Goal: Information Seeking & Learning: Learn about a topic

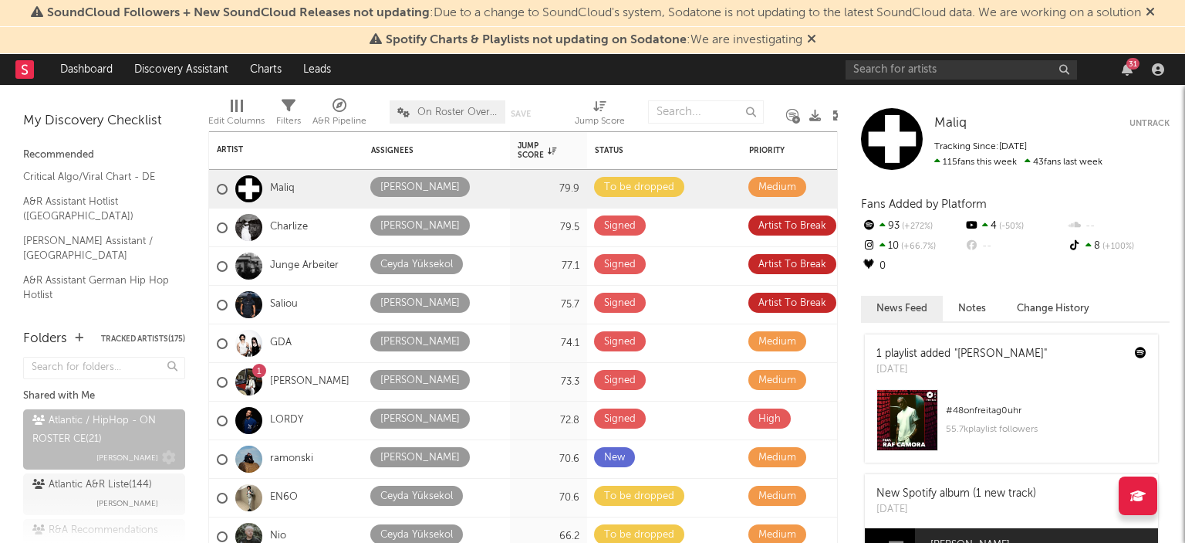
click at [88, 434] on div "Atlantic / HipHop - ON ROSTER CE ( 21 )" at bounding box center [102, 429] width 140 height 37
click at [954, 123] on span "Maliq" at bounding box center [951, 123] width 32 height 13
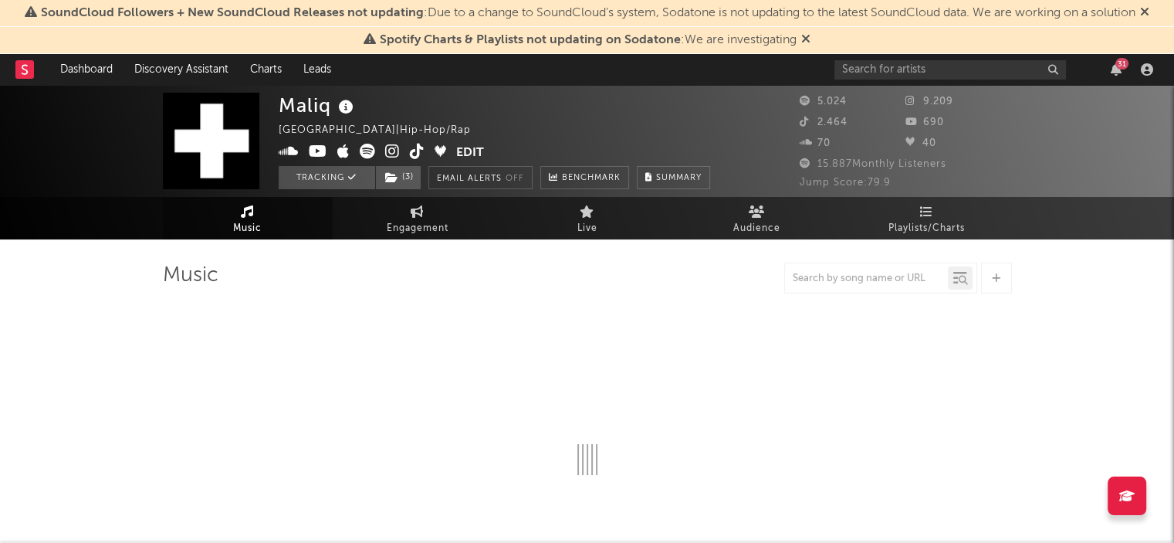
select select "6m"
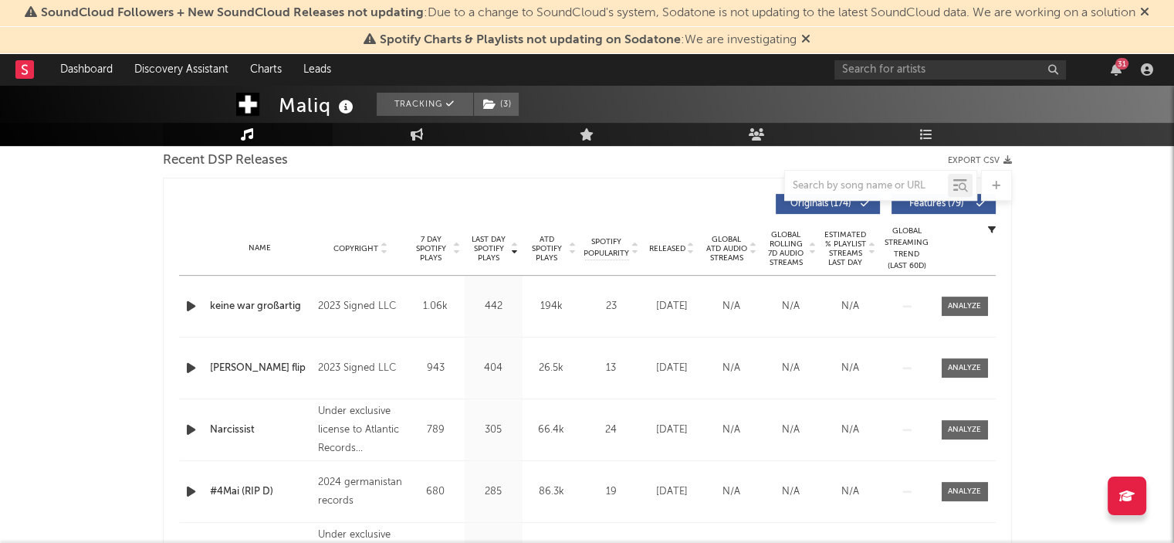
scroll to position [546, 0]
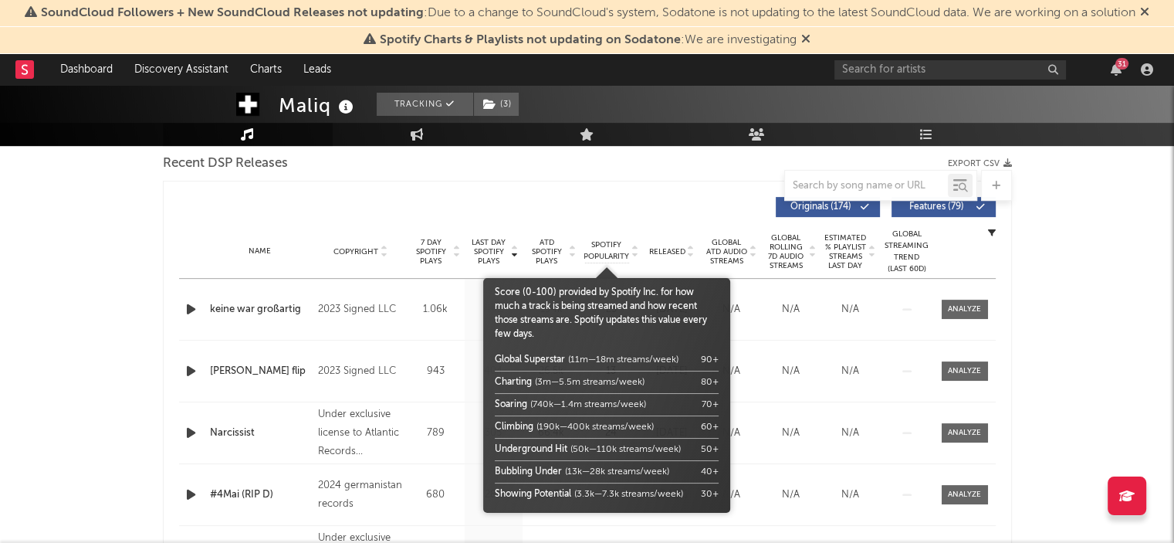
click at [602, 247] on span "Spotify Popularity" at bounding box center [606, 250] width 46 height 23
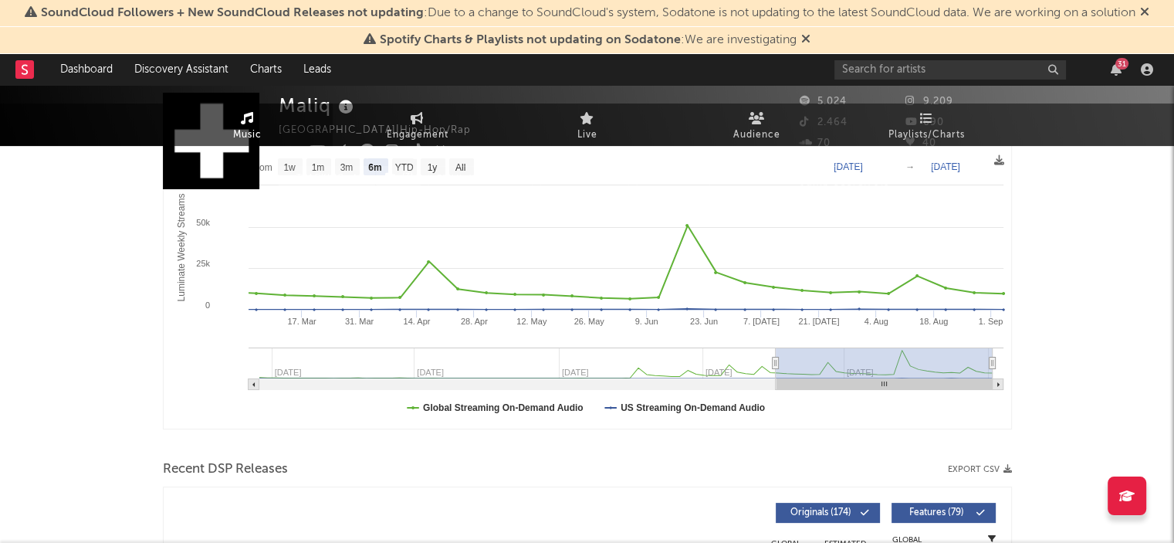
scroll to position [0, 0]
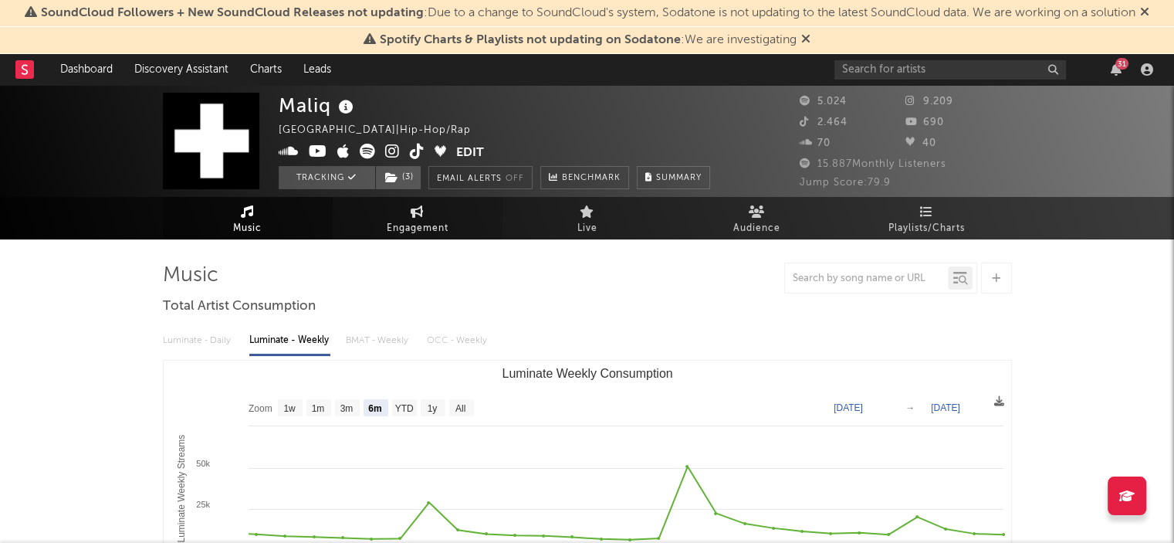
click at [428, 229] on span "Engagement" at bounding box center [418, 228] width 62 height 19
select select "1w"
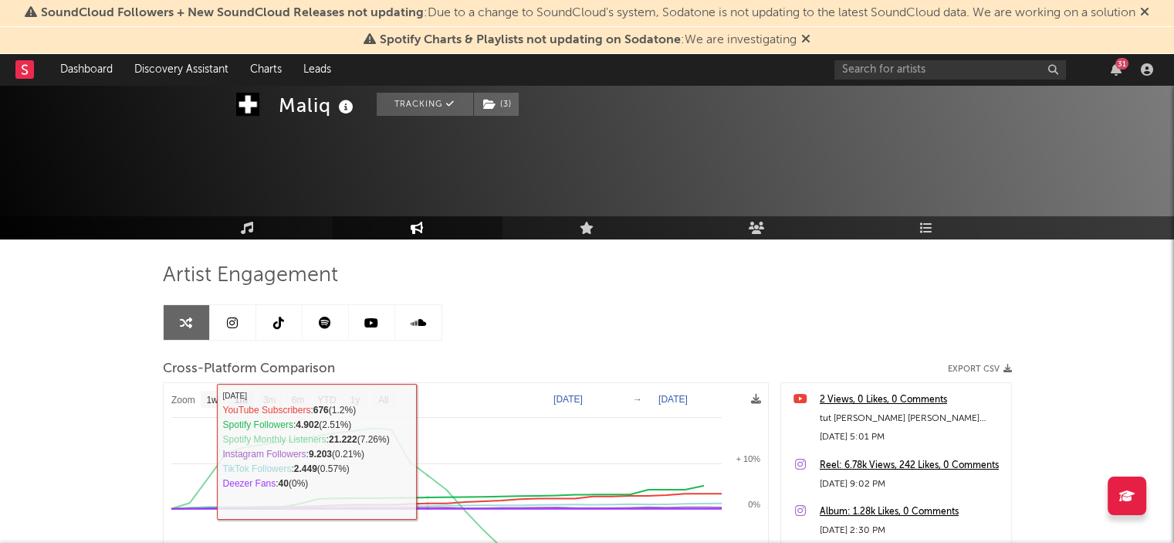
scroll to position [136, 0]
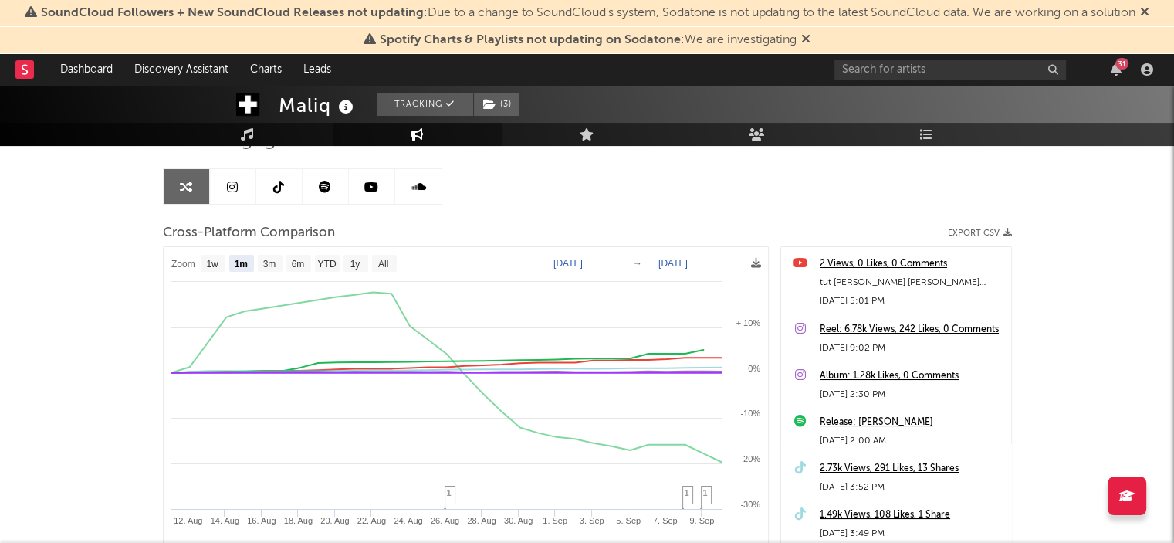
click at [259, 261] on rect at bounding box center [270, 263] width 25 height 17
select select "3m"
type input "[DATE]"
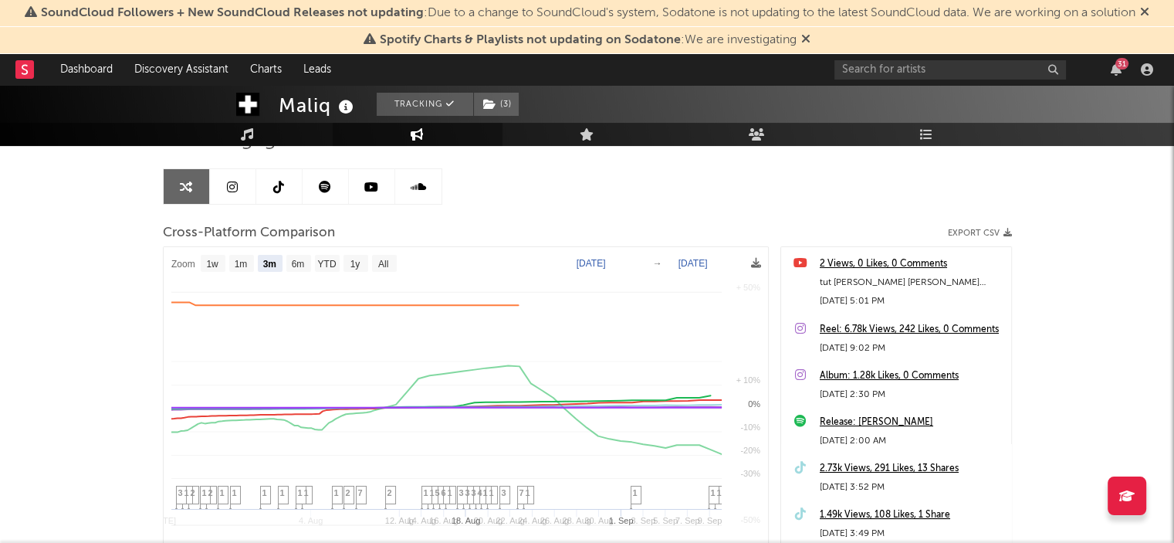
select select "3m"
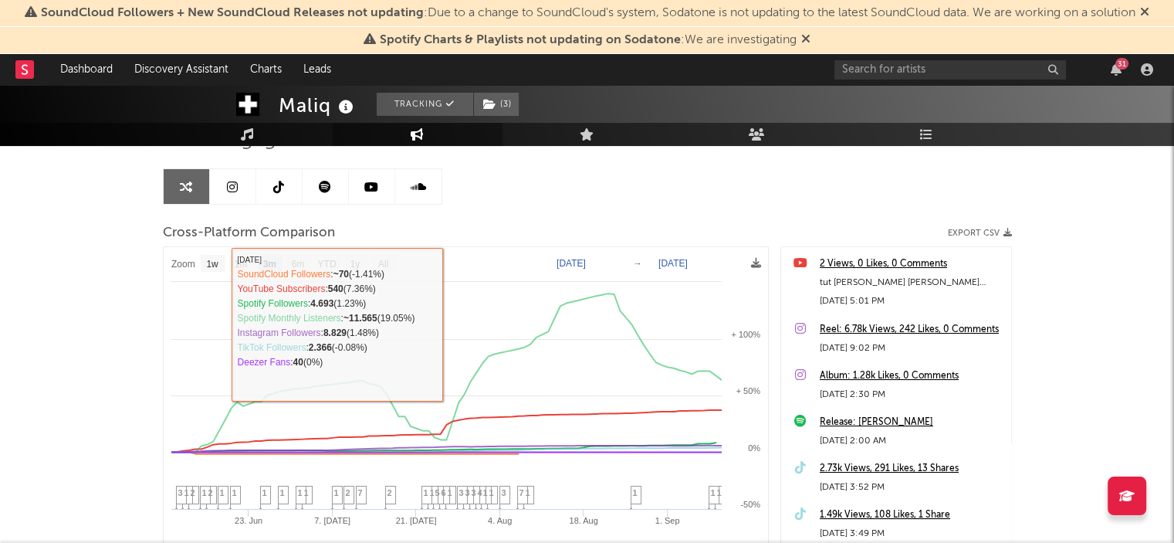
click at [319, 184] on icon at bounding box center [325, 187] width 12 height 12
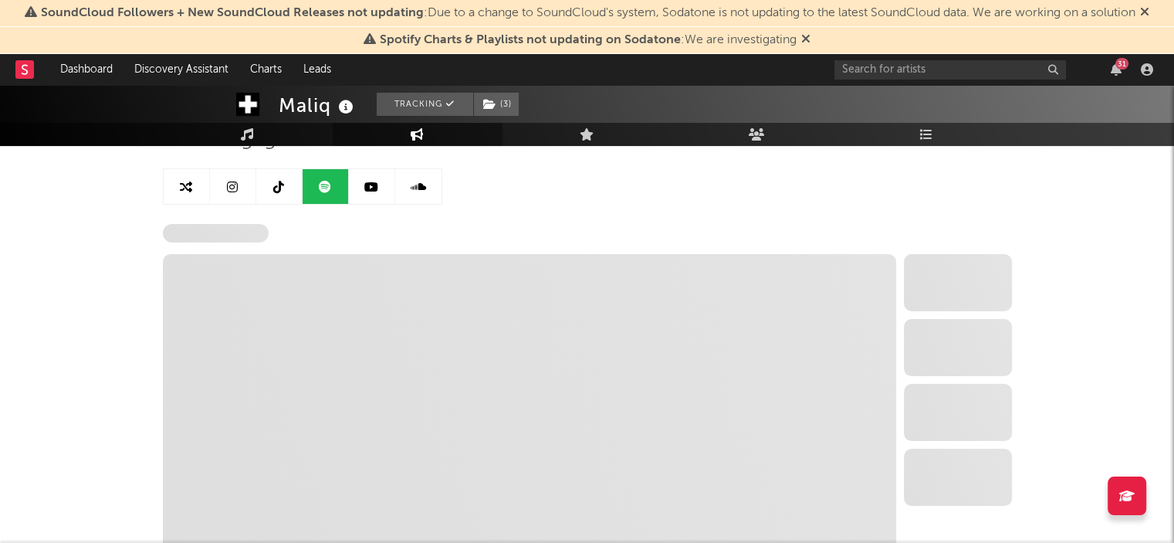
click at [247, 185] on link at bounding box center [233, 186] width 46 height 35
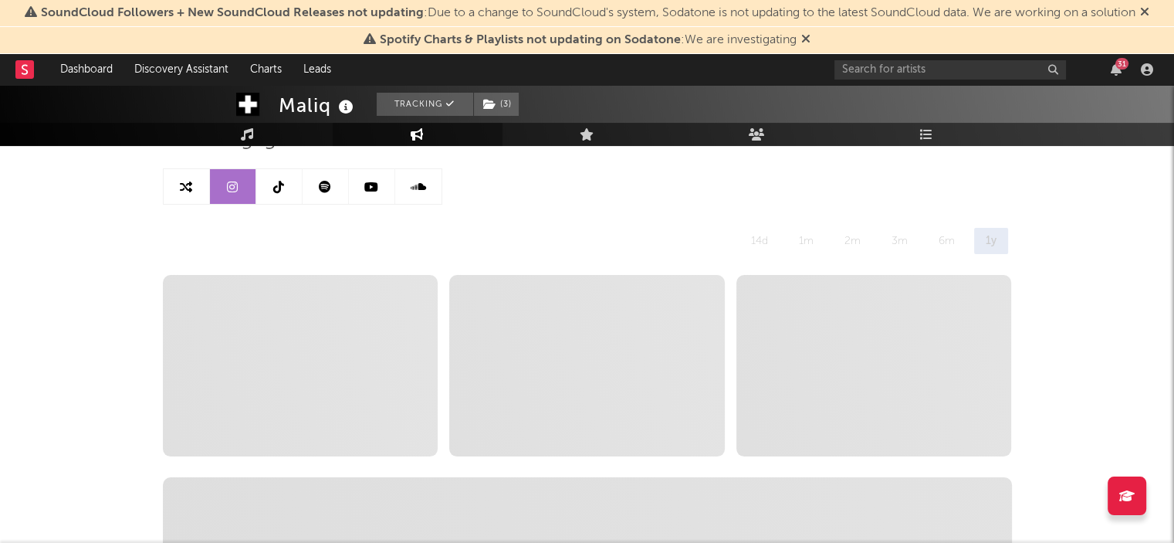
select select "6m"
